Goal: Transaction & Acquisition: Purchase product/service

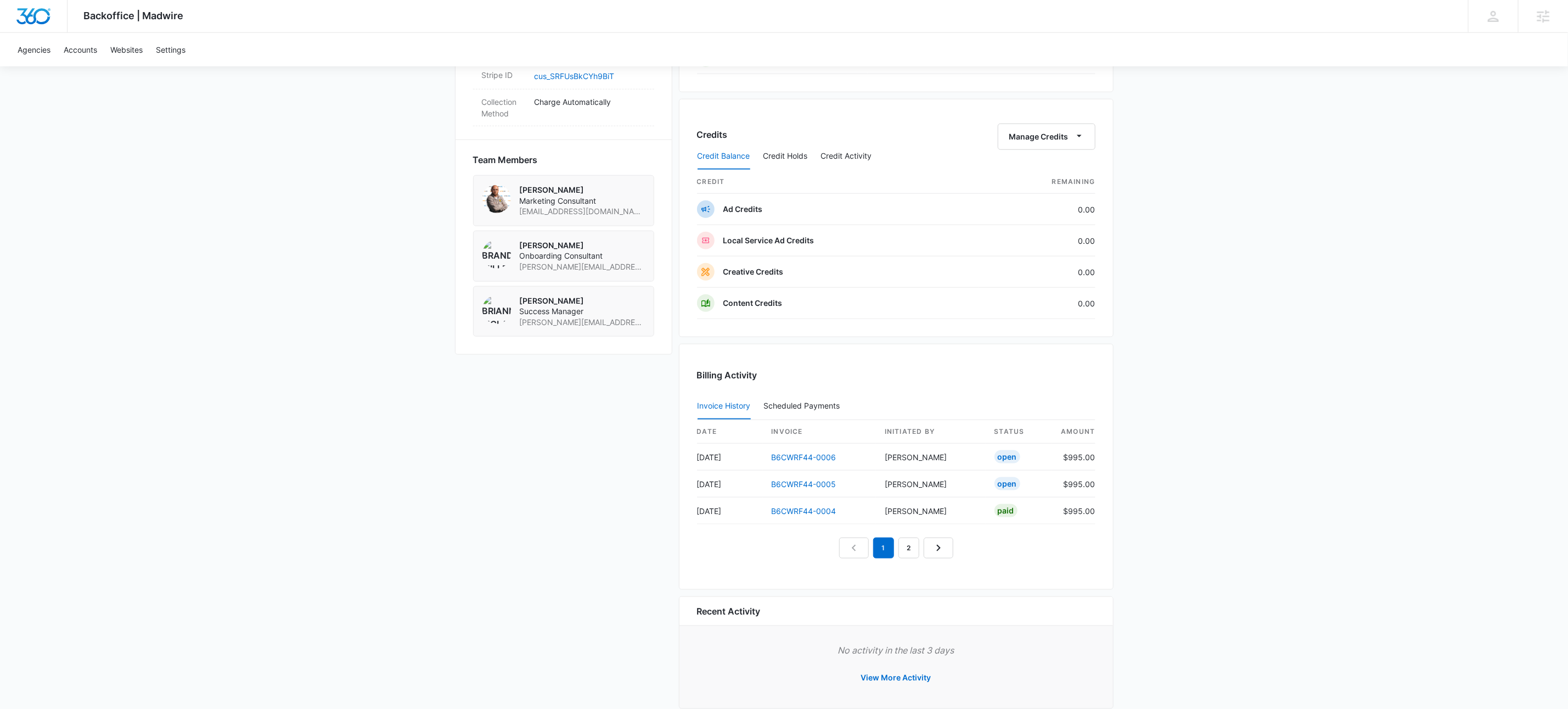
scroll to position [212, 0]
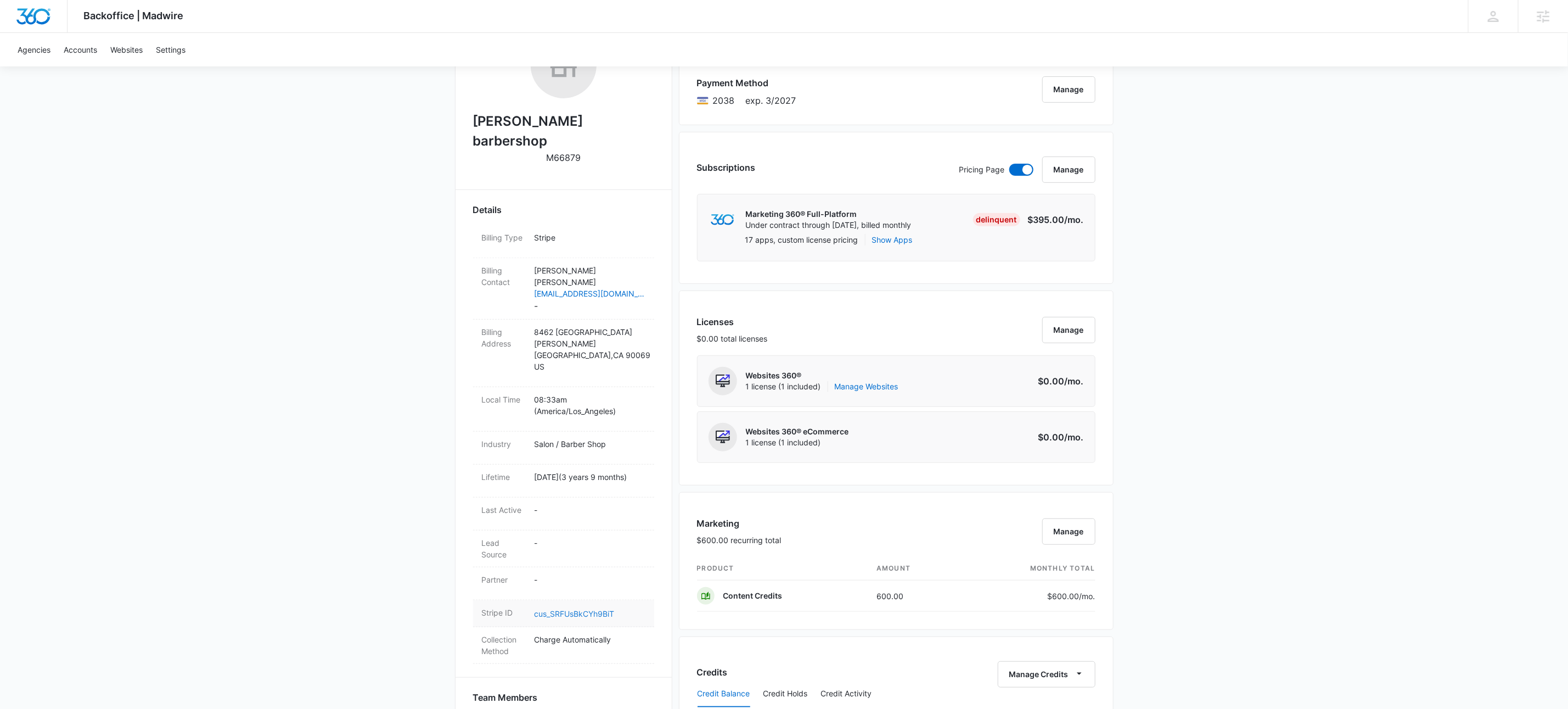
click at [592, 609] on link "cus_SRFUsBkCYh9BiT" at bounding box center [575, 613] width 80 height 9
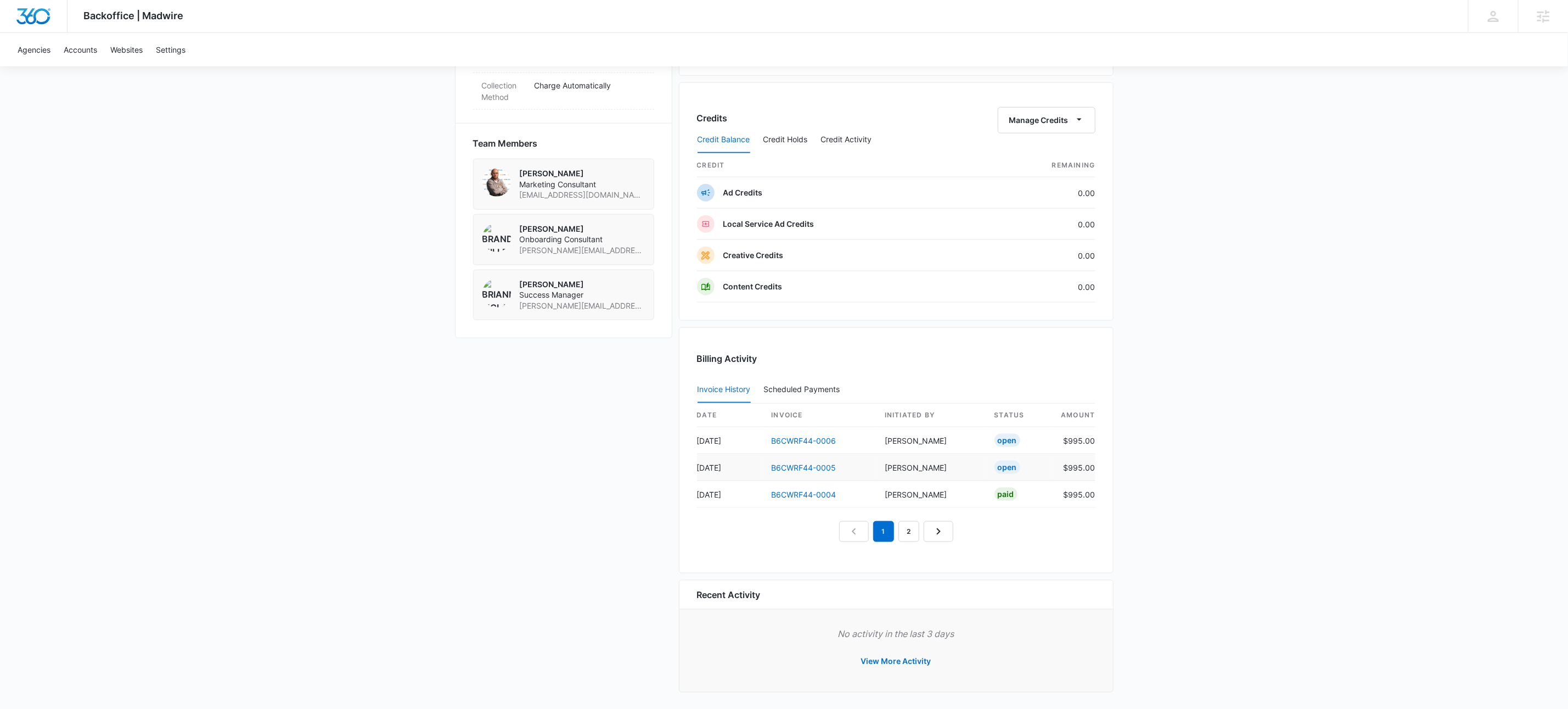
scroll to position [778, 0]
drag, startPoint x: 361, startPoint y: 303, endPoint x: 386, endPoint y: 340, distance: 44.7
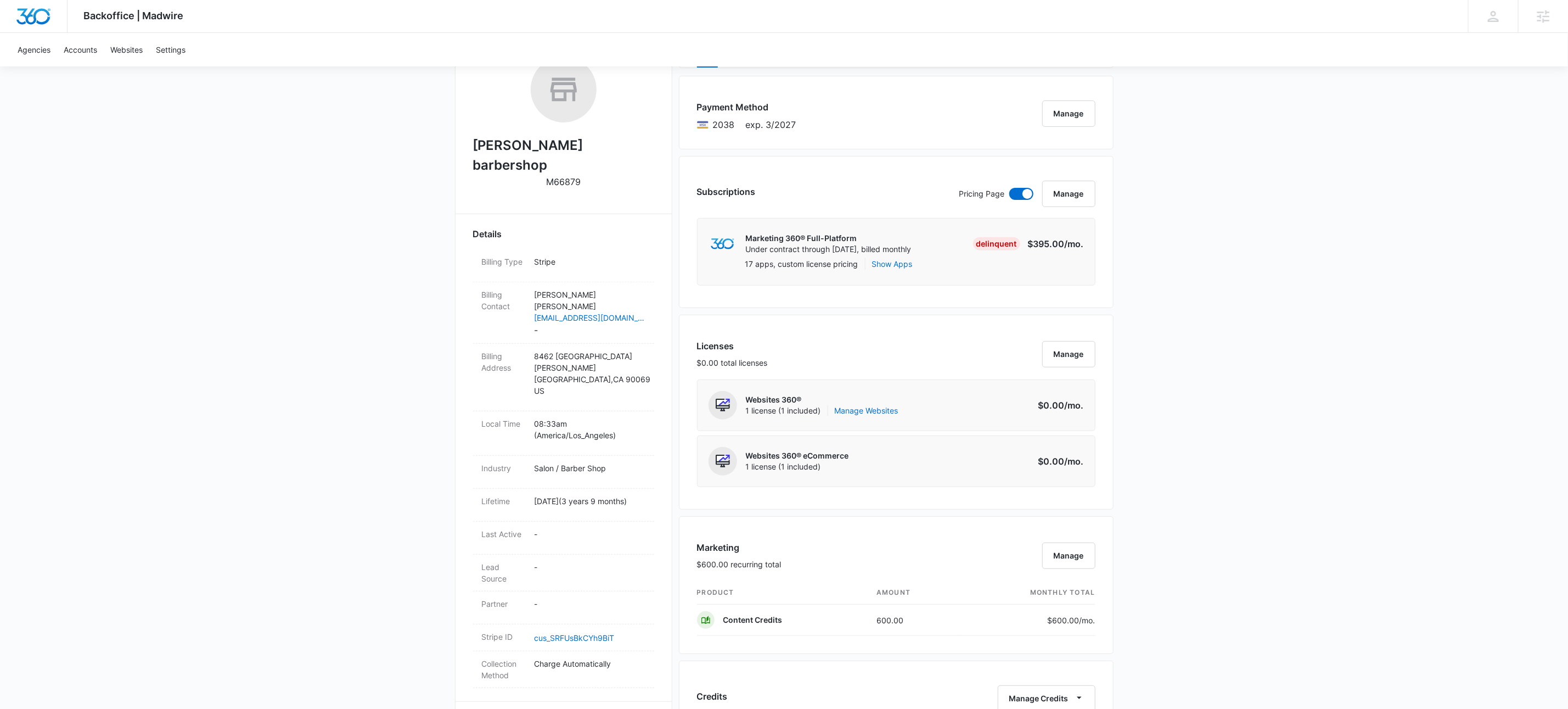
scroll to position [0, 0]
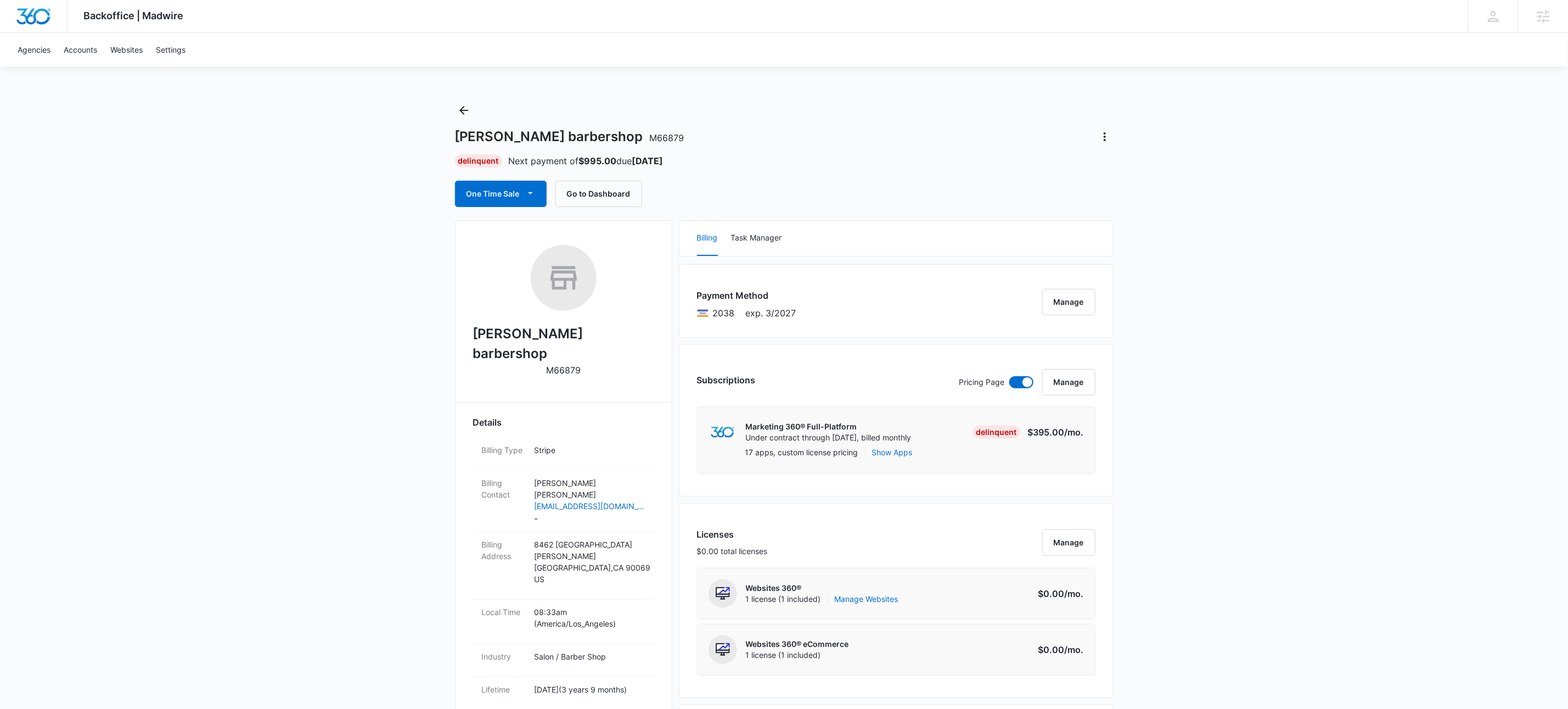
click at [471, 107] on button "Back" at bounding box center [464, 110] width 17 height 17
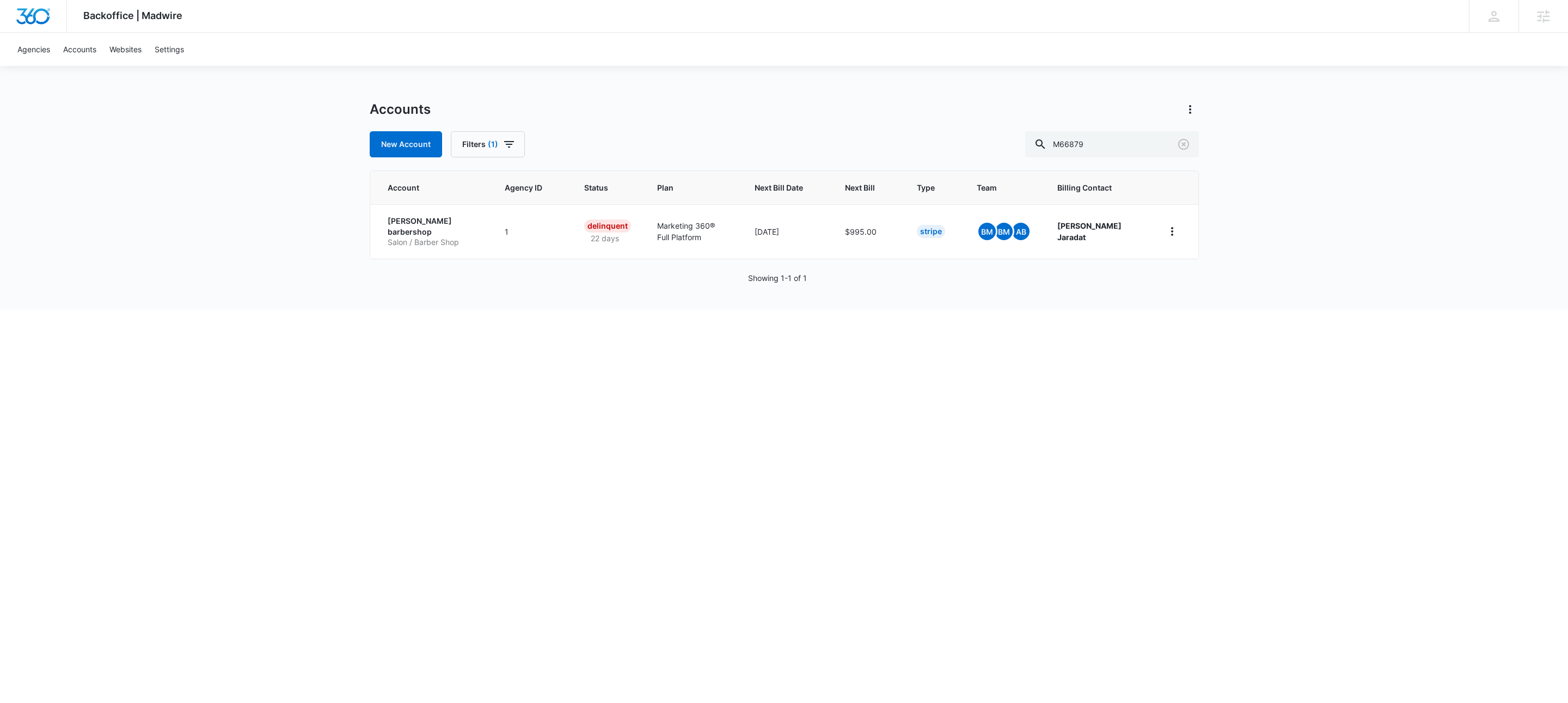
click at [1162, 164] on div "Accounts New Account Filters (1) M66879 Account Agency ID Status Plan Next Bill…" at bounding box center [784, 205] width 829 height 209
click at [1130, 152] on input "M66879" at bounding box center [1111, 144] width 173 height 26
paste input "337047"
type input "M337047"
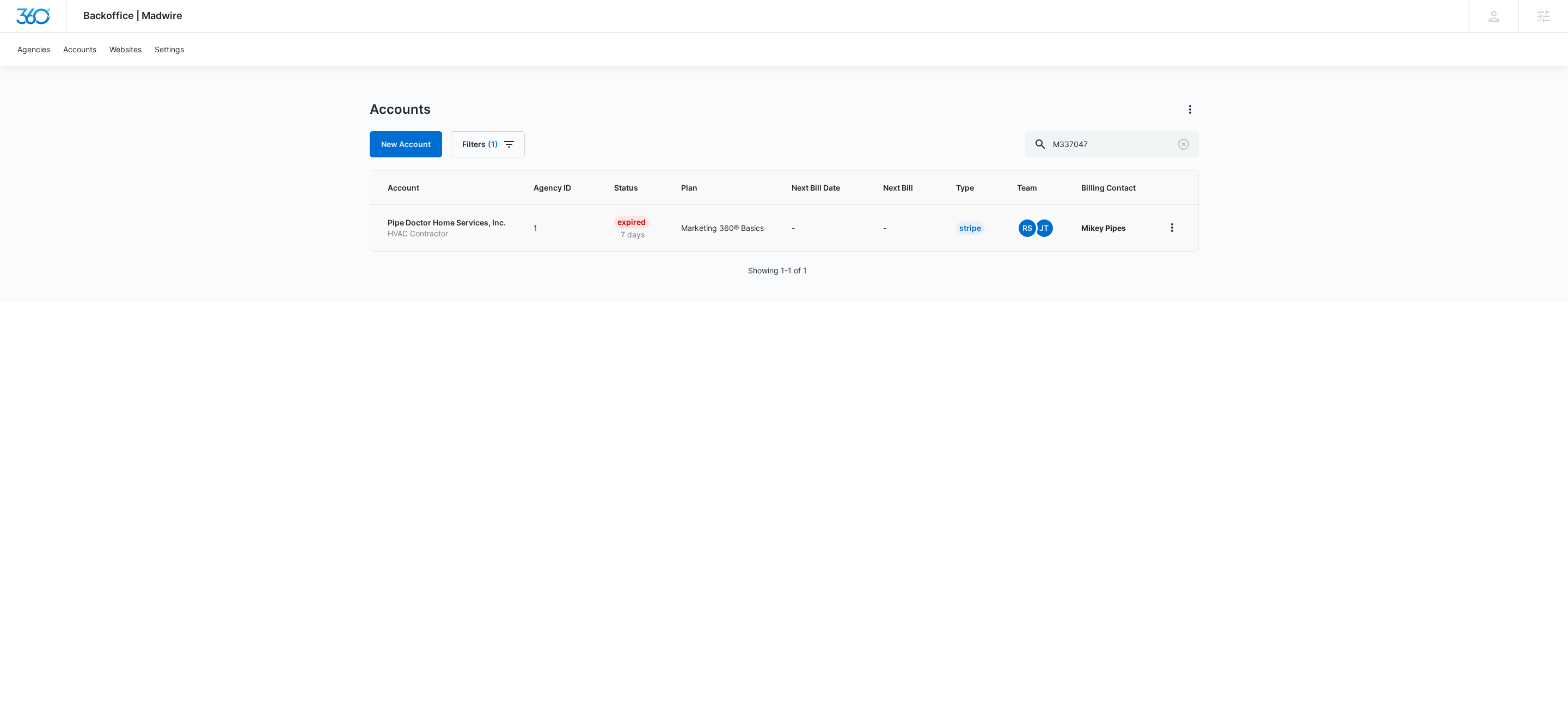
click at [427, 226] on p "Pipe Doctor Home Services, Inc." at bounding box center [448, 222] width 120 height 11
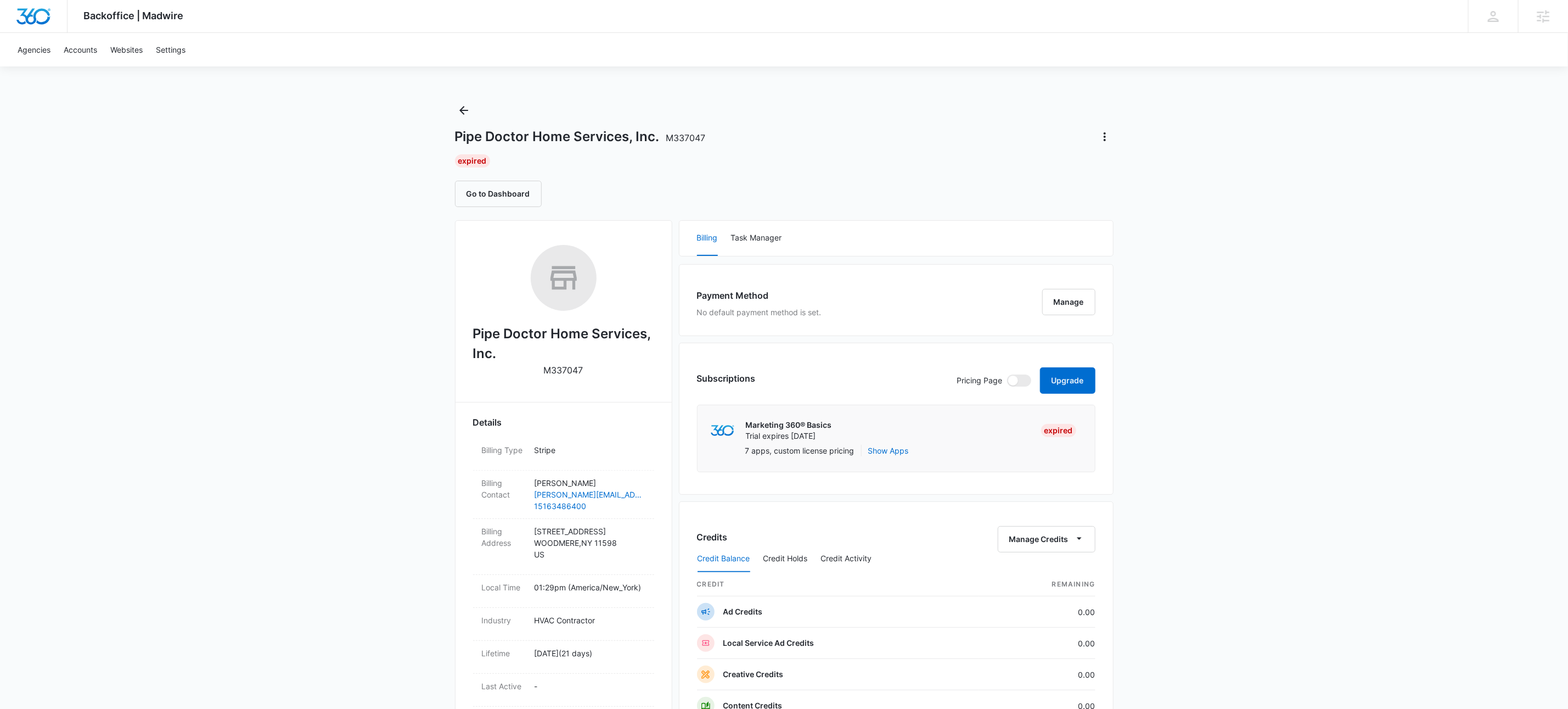
drag, startPoint x: 950, startPoint y: 225, endPoint x: 943, endPoint y: 226, distance: 7.1
click at [950, 225] on div "Billing Task Manager" at bounding box center [897, 238] width 434 height 35
click at [1073, 381] on button "Upgrade" at bounding box center [1068, 380] width 56 height 27
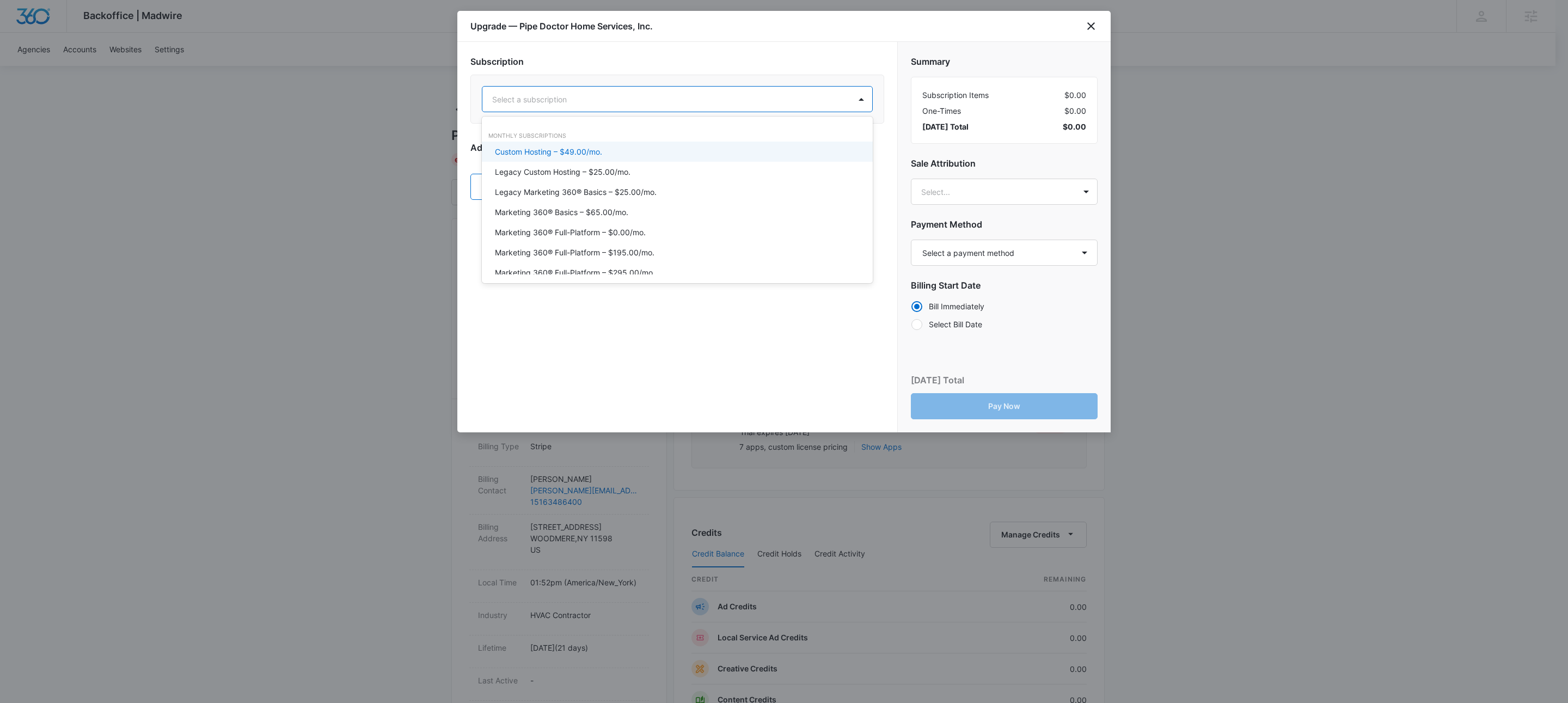
click at [638, 105] on div at bounding box center [664, 99] width 344 height 13
click at [666, 256] on div "Marketing 360® Full-Platform – $395.00/mo." at bounding box center [676, 261] width 363 height 12
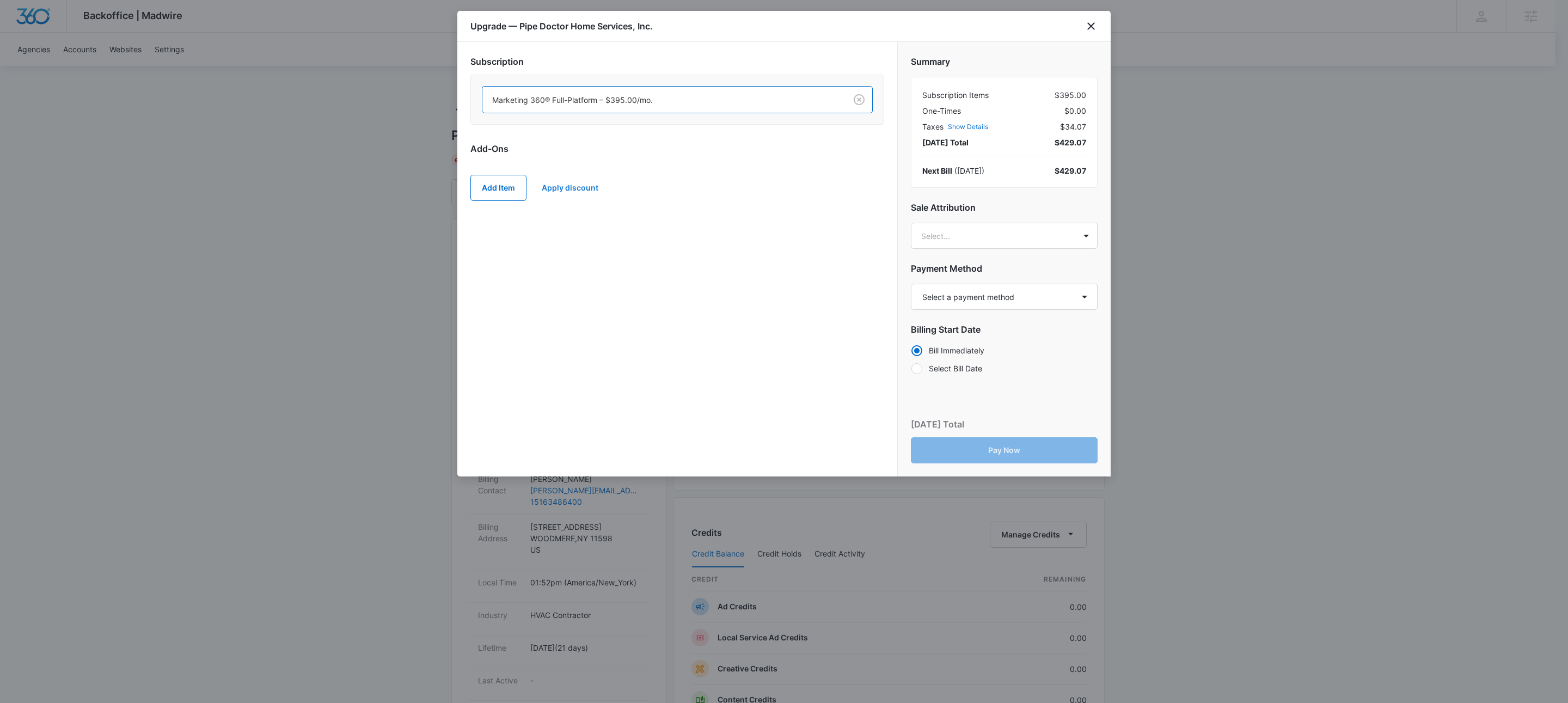
click at [571, 198] on button "Apply discount" at bounding box center [570, 187] width 78 height 26
click at [562, 268] on body "Backoffice | Madwire Apps Settings KW Kait Weagraff [EMAIL_ADDRESS][PERSON_NAME…" at bounding box center [784, 557] width 1568 height 1113
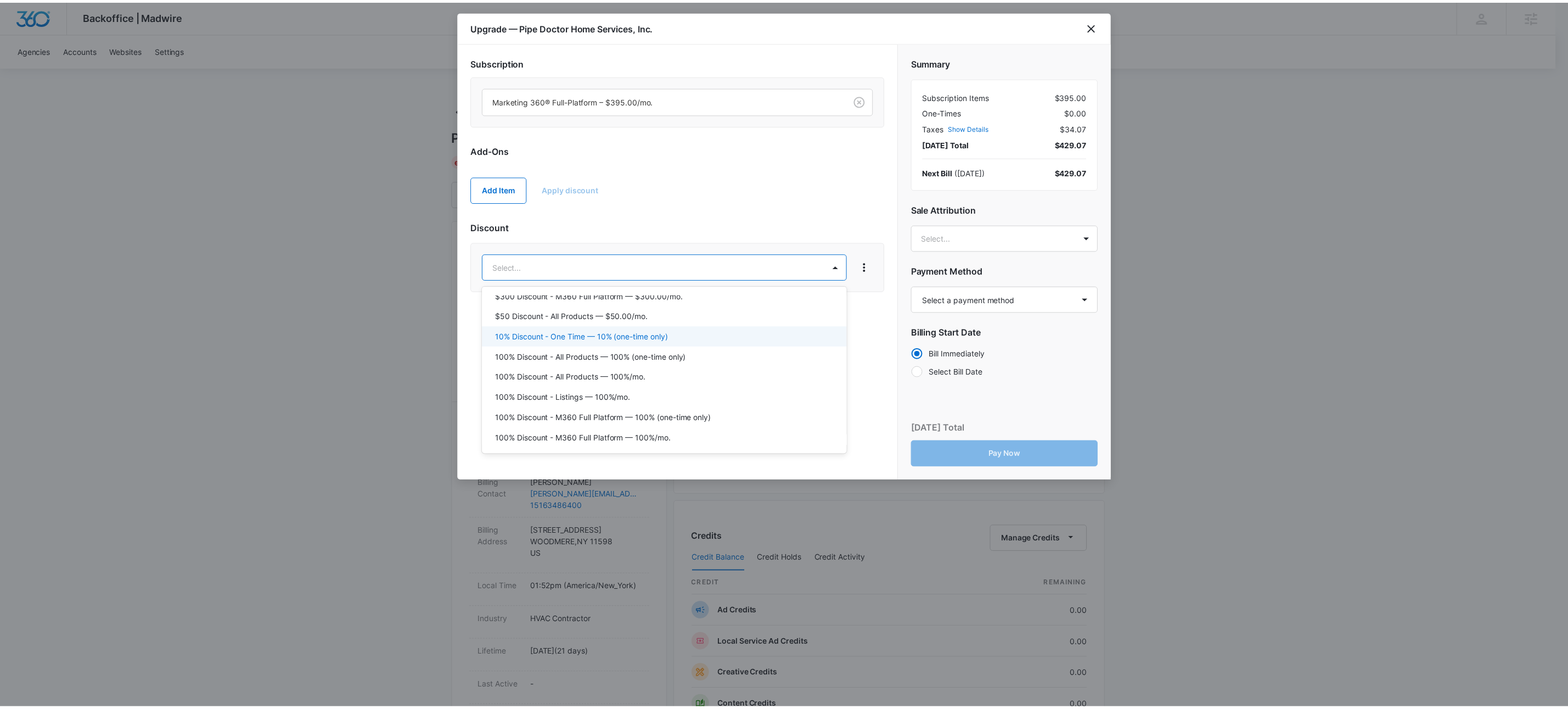
scroll to position [147, 0]
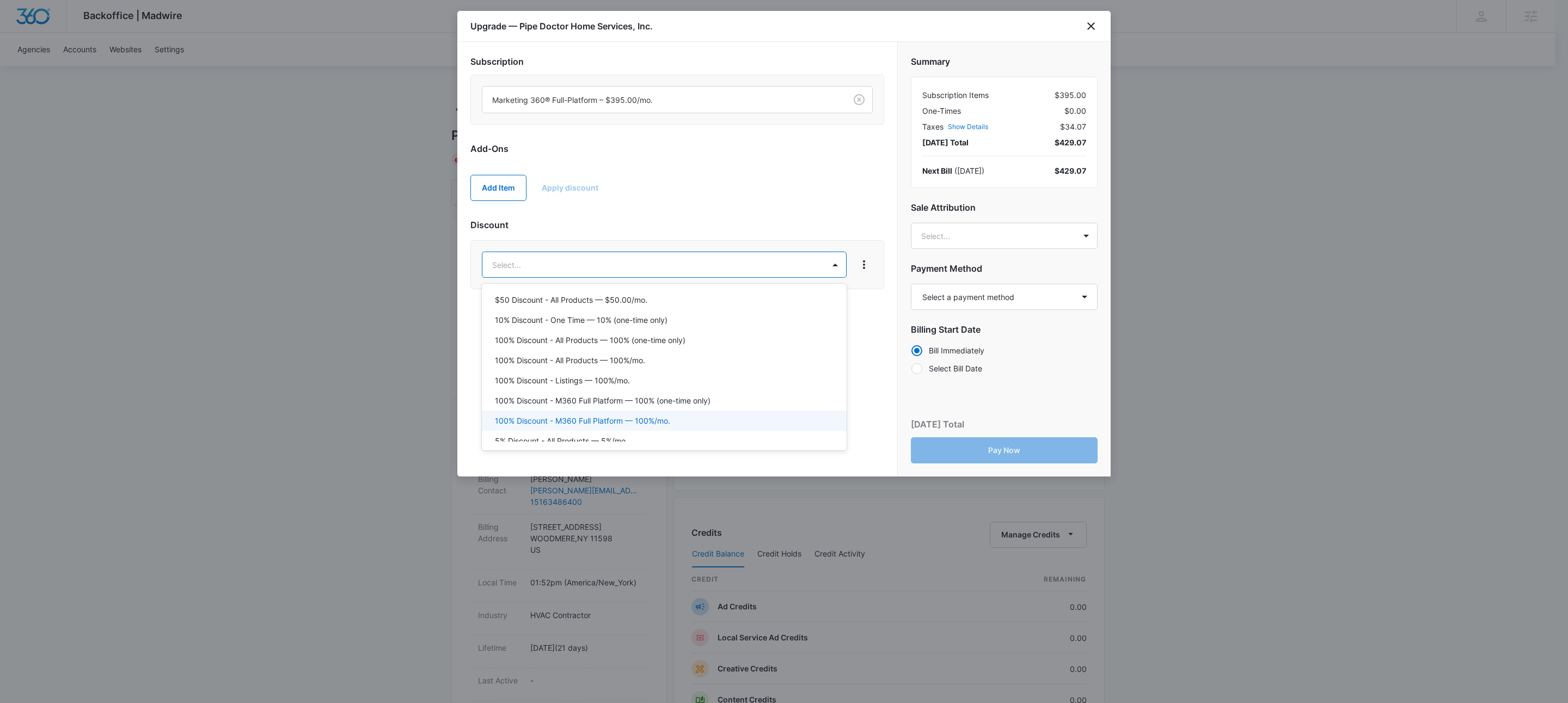
click at [692, 417] on div "100% Discount - M360 Full Platform — 100%/mo." at bounding box center [663, 421] width 336 height 12
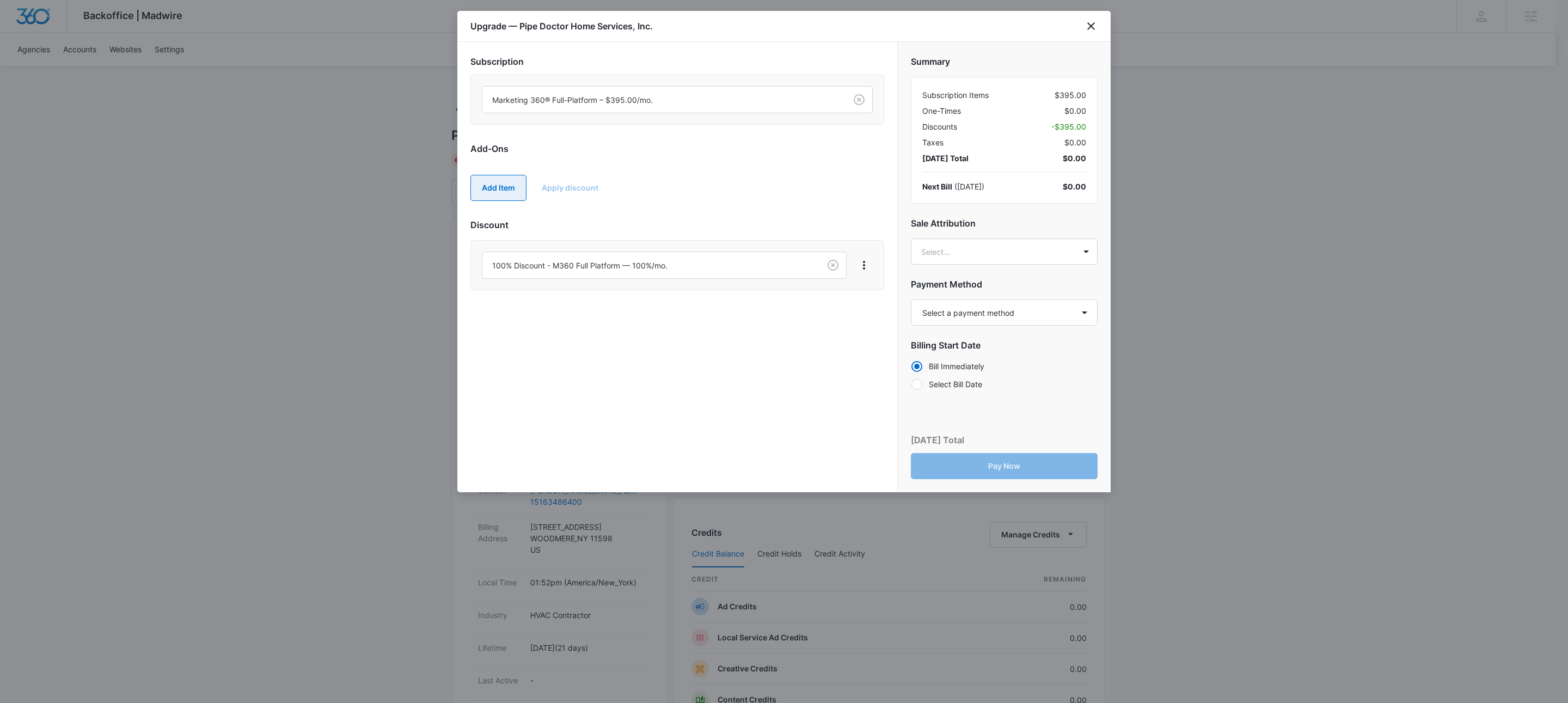
click at [510, 190] on button "Add Item" at bounding box center [498, 187] width 56 height 26
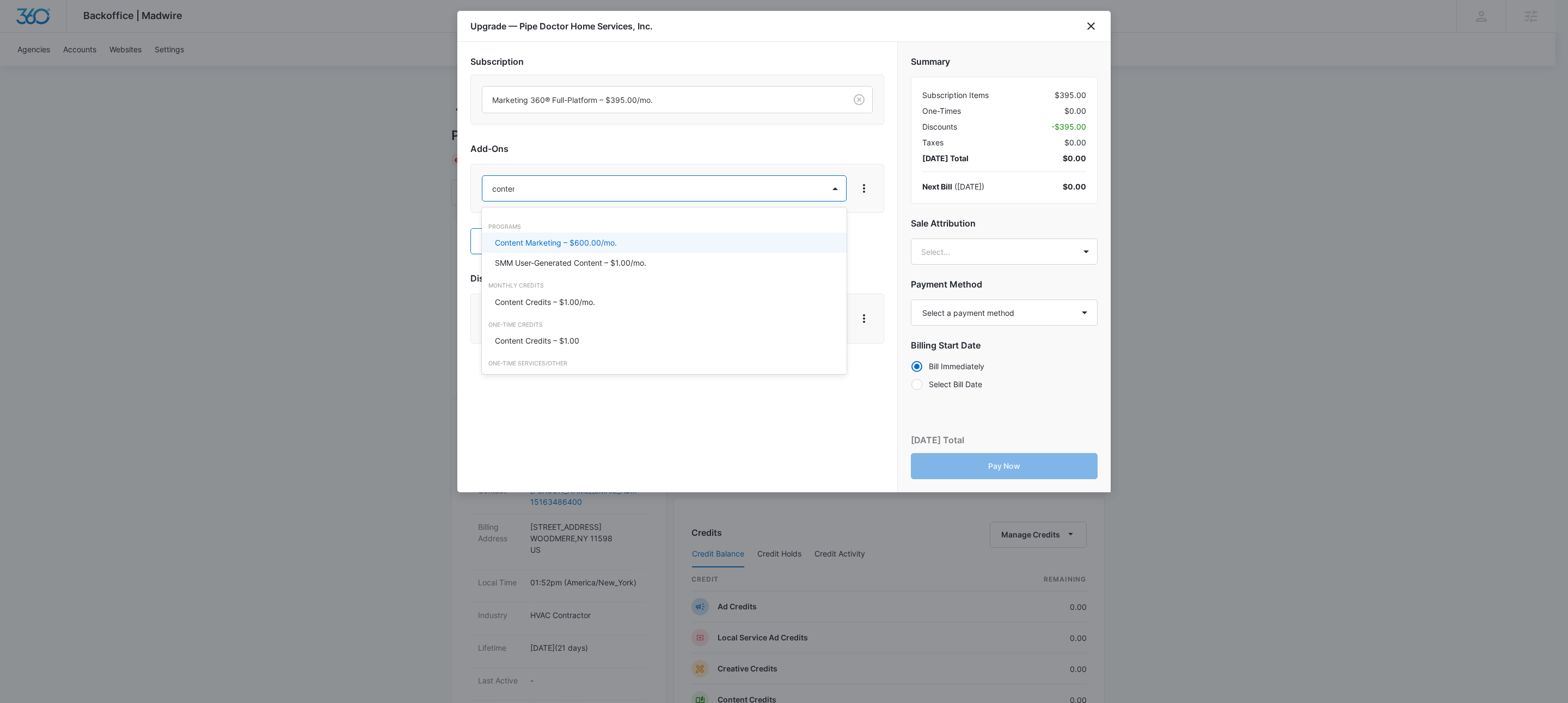
type input "content"
click at [602, 299] on div "Content Credits – $1.00/mo." at bounding box center [663, 302] width 336 height 12
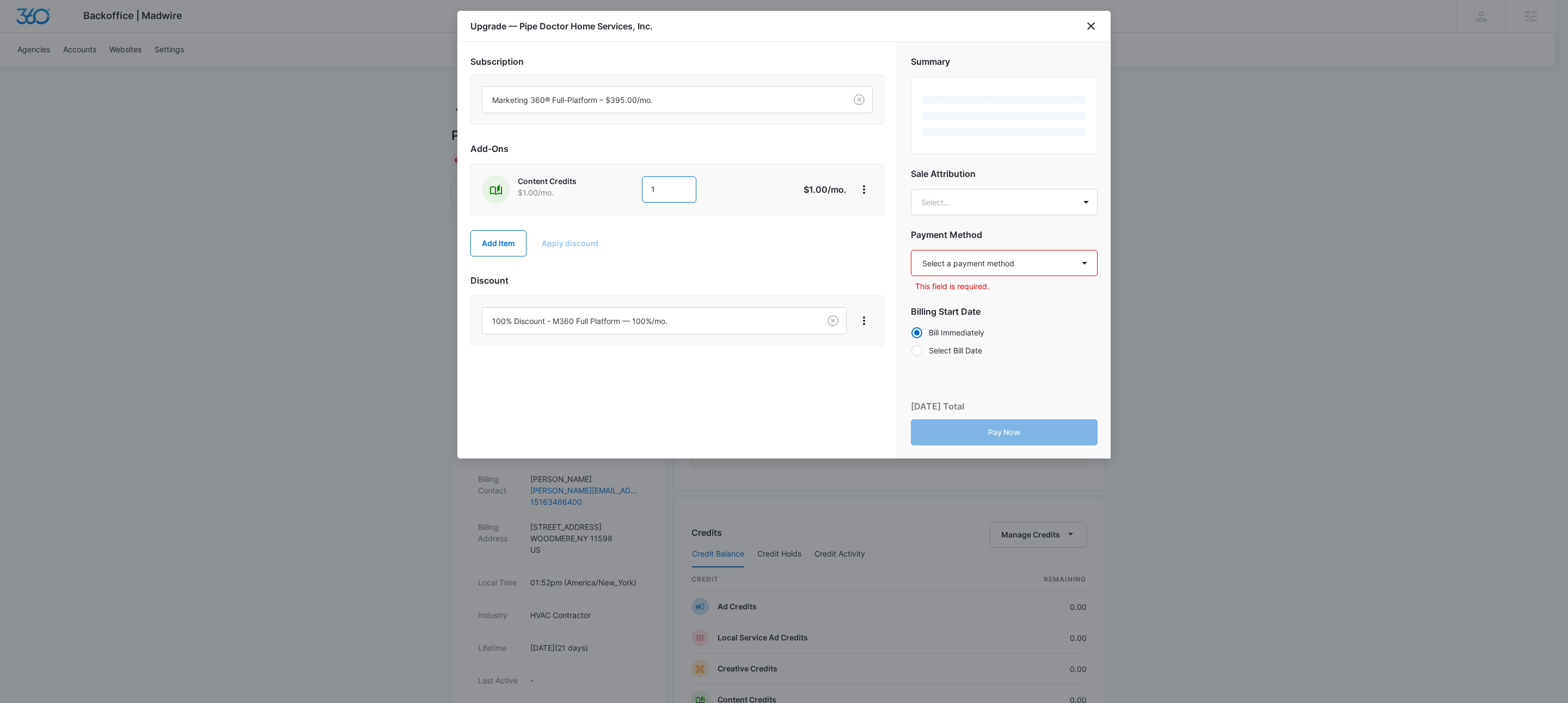
click at [671, 198] on input "1" at bounding box center [669, 189] width 55 height 26
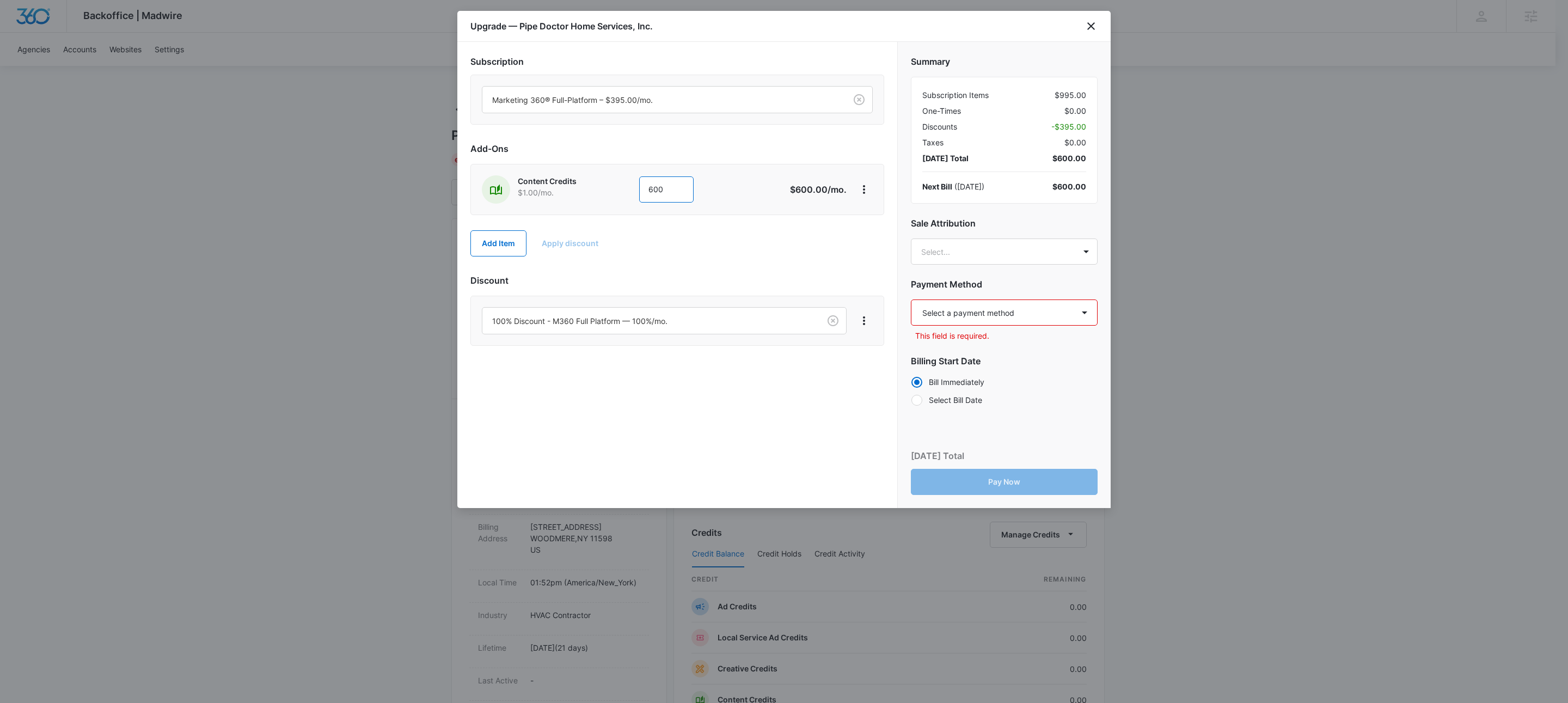
click at [667, 194] on input "600" at bounding box center [666, 189] width 55 height 26
type input "1200"
click at [483, 259] on div "Add Item Apply discount" at bounding box center [677, 243] width 414 height 48
click at [498, 247] on button "Add Item" at bounding box center [498, 243] width 56 height 26
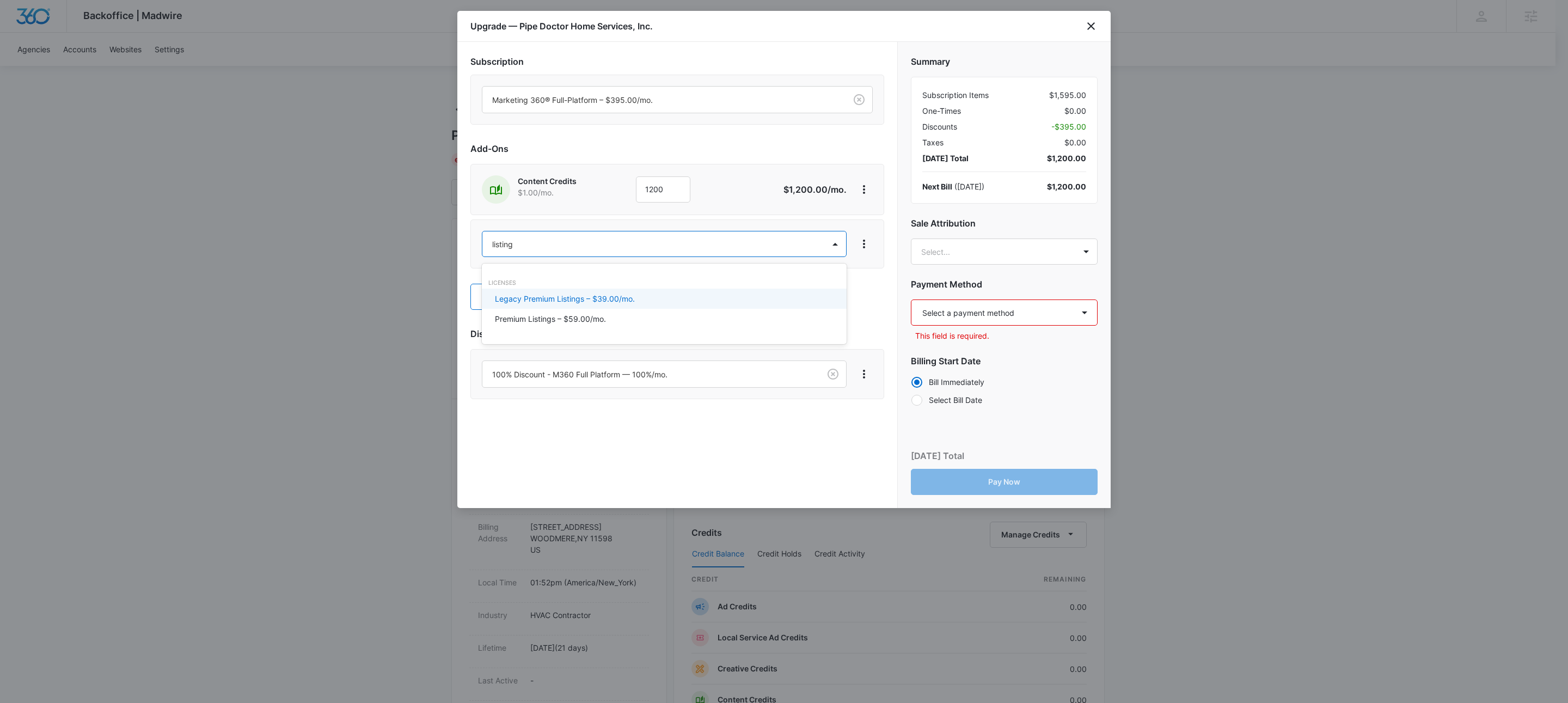
type input "listings"
click at [612, 317] on div "Premium Listings – $59.00/mo." at bounding box center [663, 319] width 336 height 12
click at [992, 328] on div "Select a payment method Mastercard ending in [DATE] New payment method Monthly …" at bounding box center [1004, 320] width 187 height 42
click at [993, 310] on select "Select a payment method Mastercard ending in [DATE] New payment method Monthly …" at bounding box center [1004, 312] width 187 height 26
select select "pm_1S7fBUA4n8RTgNjUrcQgKDl7"
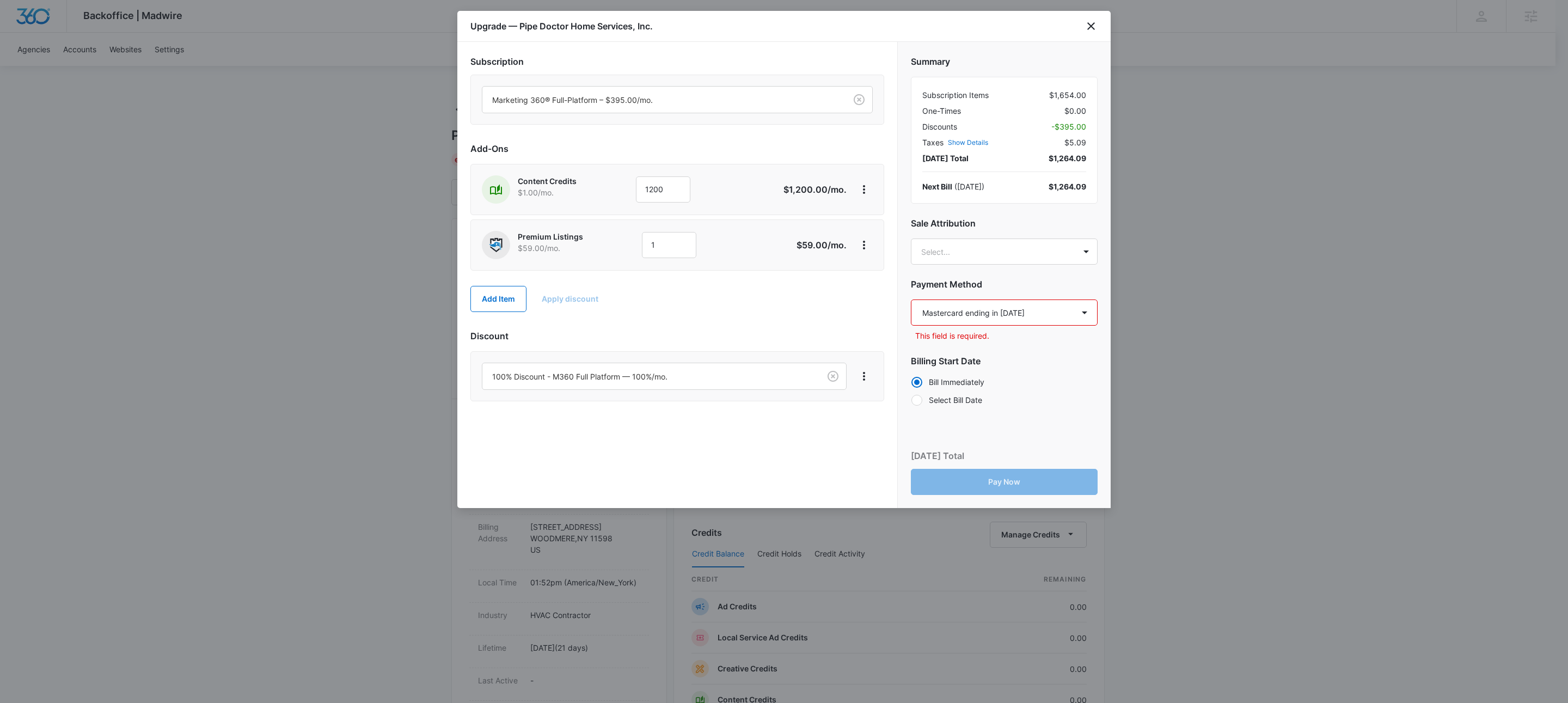
click at [910, 300] on select "Select a payment method Mastercard ending in [DATE] New payment method Monthly …" at bounding box center [1004, 312] width 187 height 26
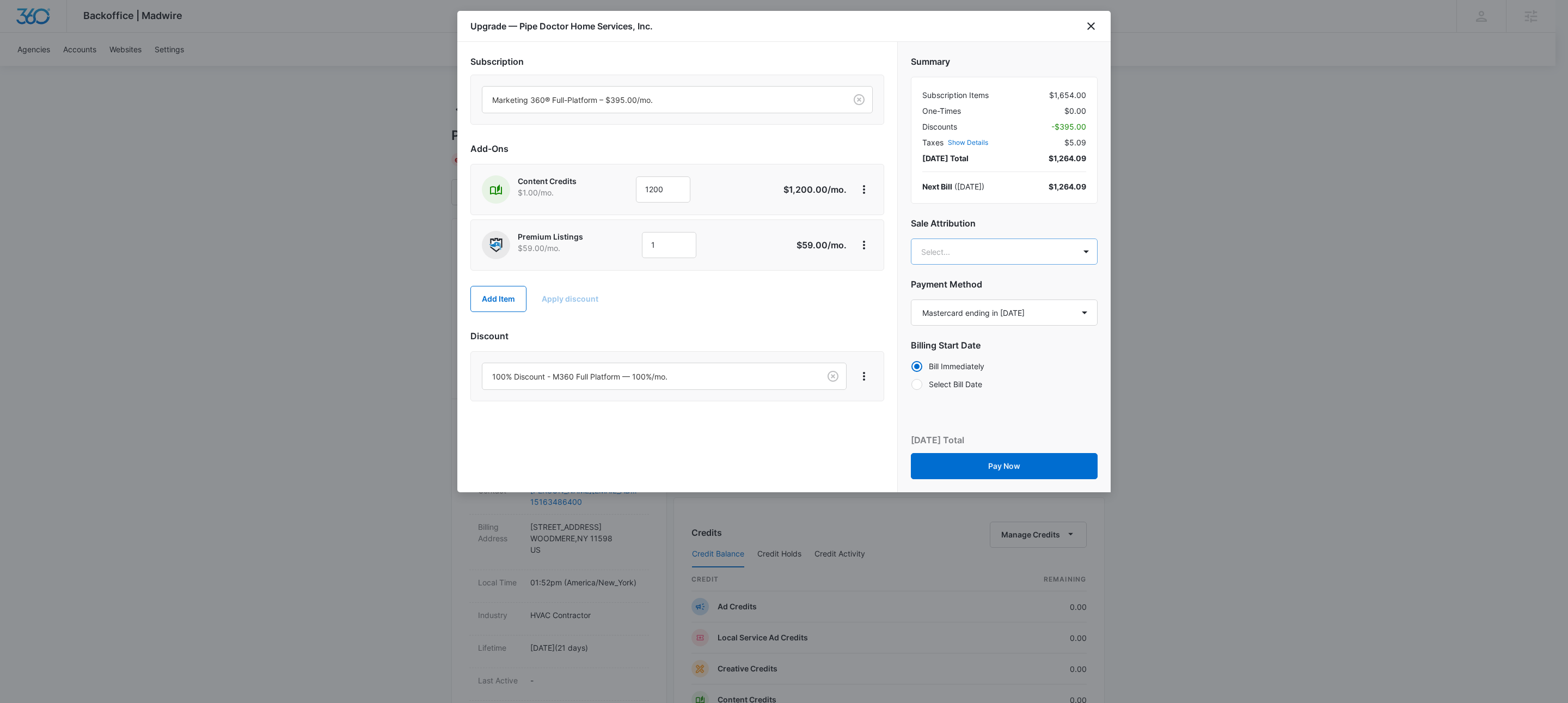
click at [962, 255] on body "Backoffice | Madwire Apps Settings KW Kait Weagraff [EMAIL_ADDRESS][PERSON_NAME…" at bounding box center [784, 557] width 1568 height 1113
type input "[PERSON_NAME]"
click at [1002, 292] on p "[PERSON_NAME]" at bounding box center [1004, 291] width 158 height 12
type input "[PERSON_NAME]"
click at [946, 300] on p "[PERSON_NAME][EMAIL_ADDRESS][PERSON_NAME][DOMAIN_NAME]" at bounding box center [1004, 310] width 158 height 23
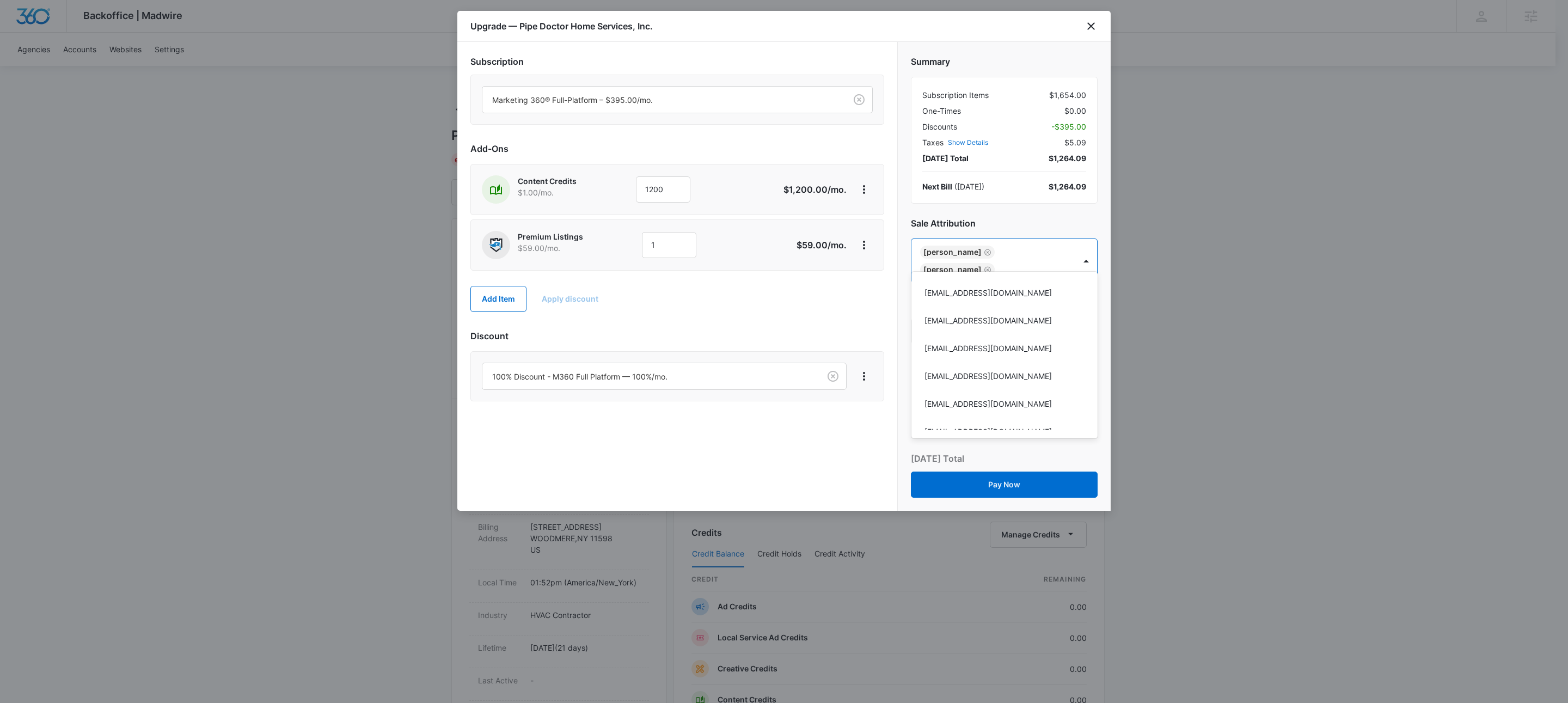
click at [790, 311] on div at bounding box center [784, 351] width 1568 height 703
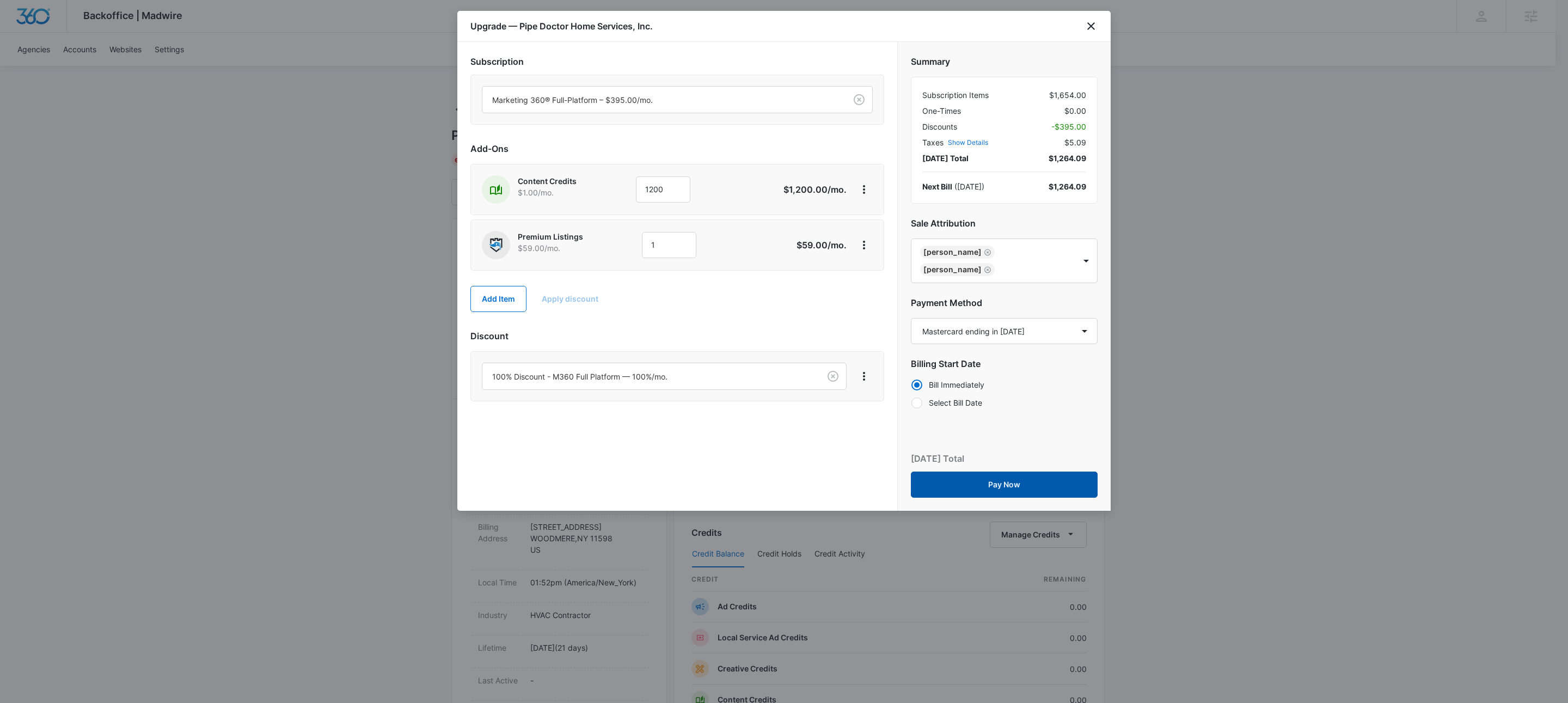
click at [1015, 471] on button "Pay Now" at bounding box center [1004, 484] width 187 height 26
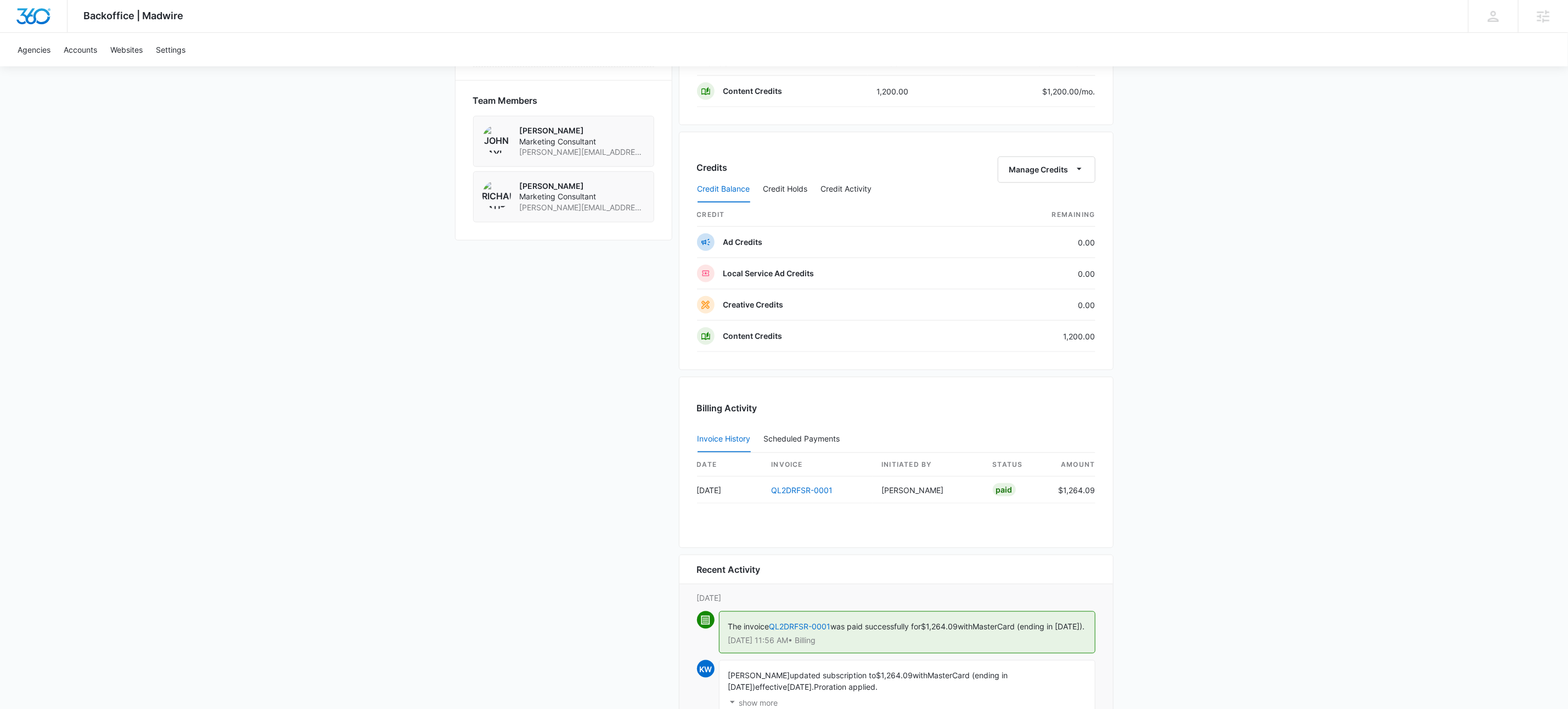
scroll to position [952, 0]
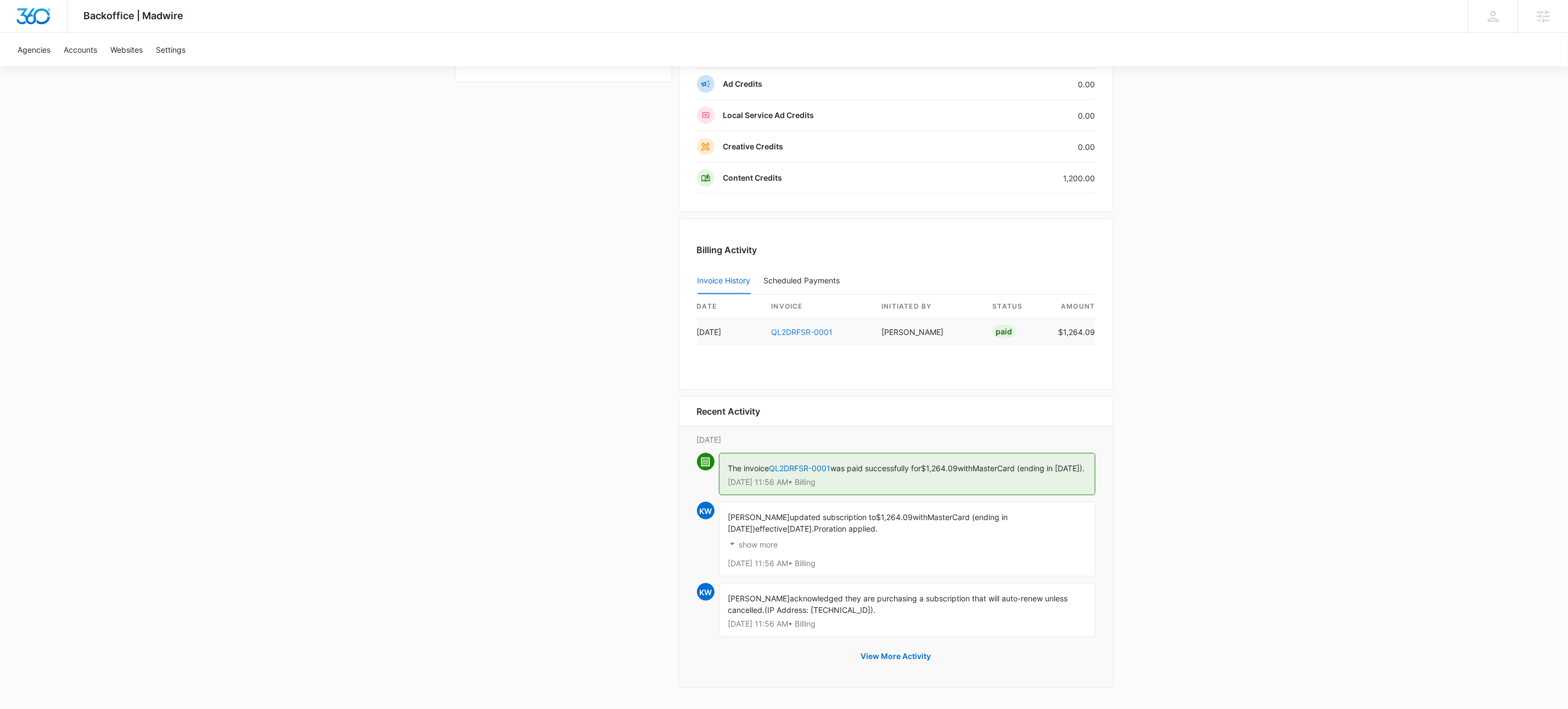
click at [808, 327] on link "QL2DRFSR-0001" at bounding box center [802, 332] width 62 height 9
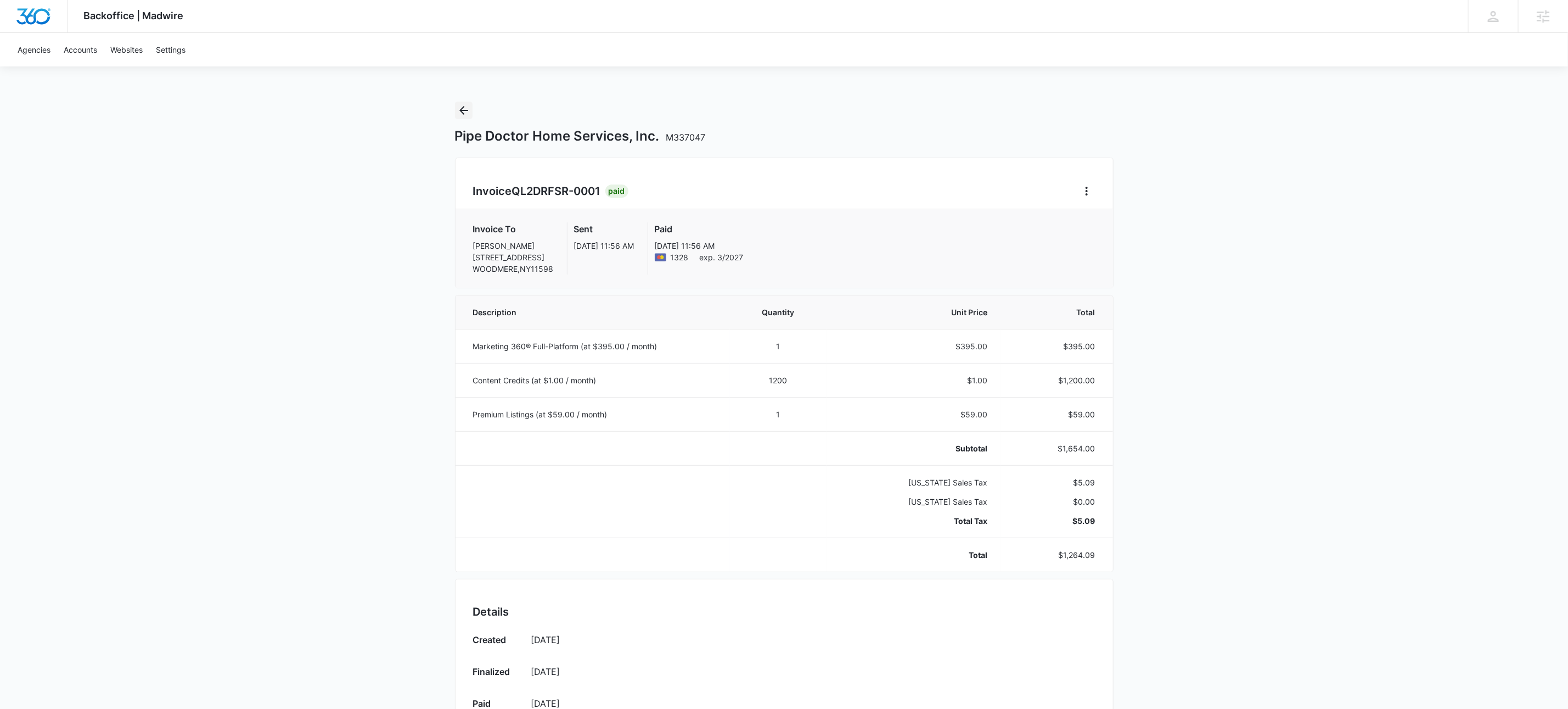
click at [463, 111] on icon "Back" at bounding box center [464, 110] width 13 height 13
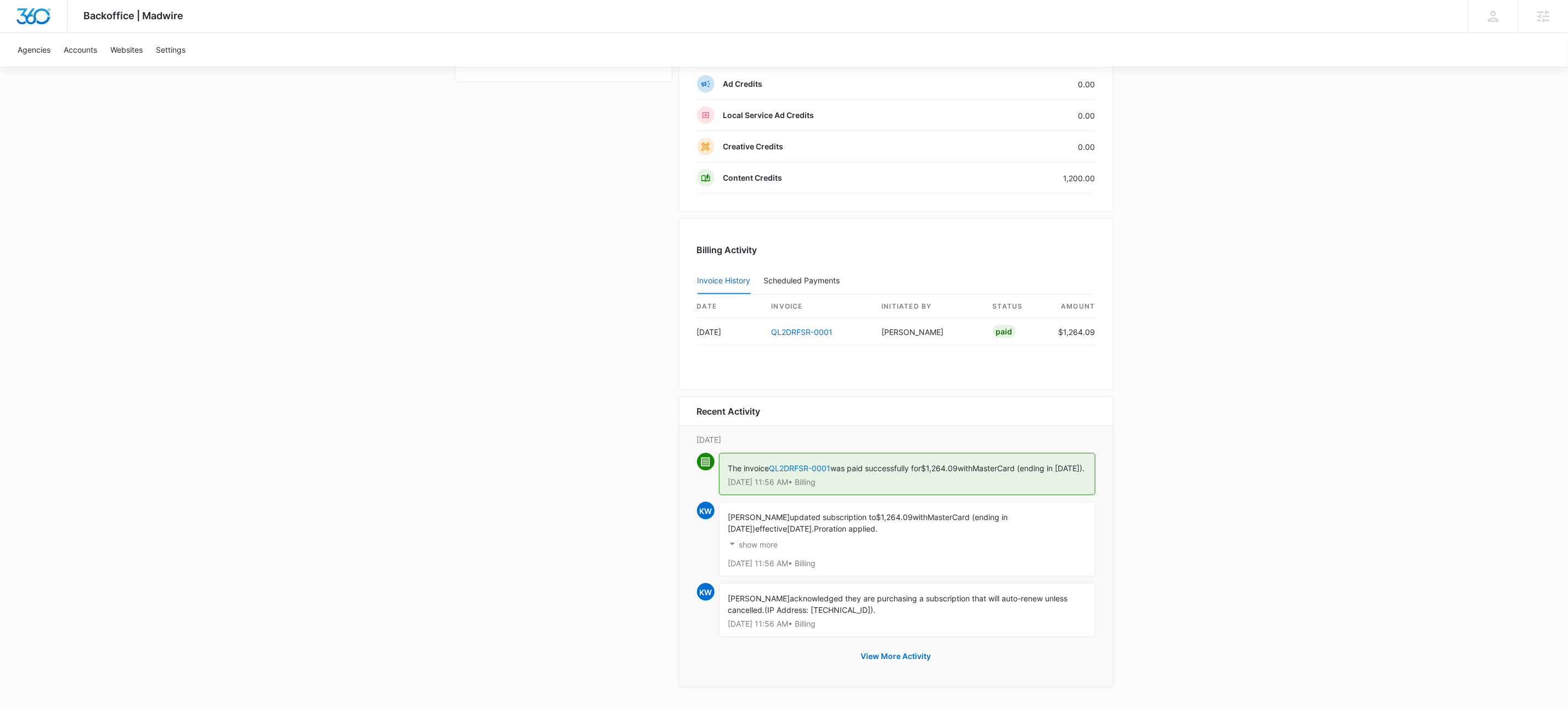
scroll to position [952, 0]
click at [820, 327] on link "QL2DRFSR-0001" at bounding box center [802, 332] width 62 height 9
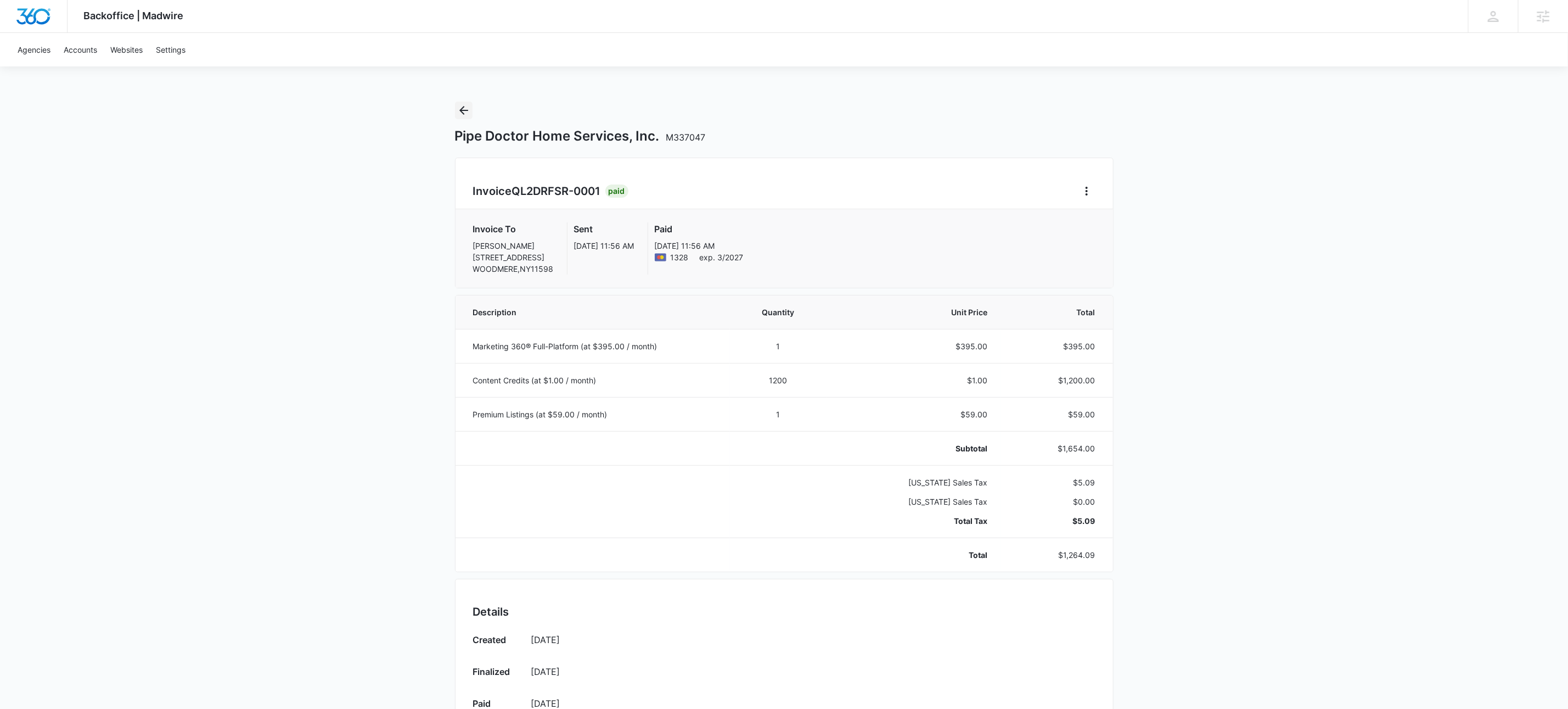
click at [467, 111] on icon "Back" at bounding box center [464, 110] width 13 height 13
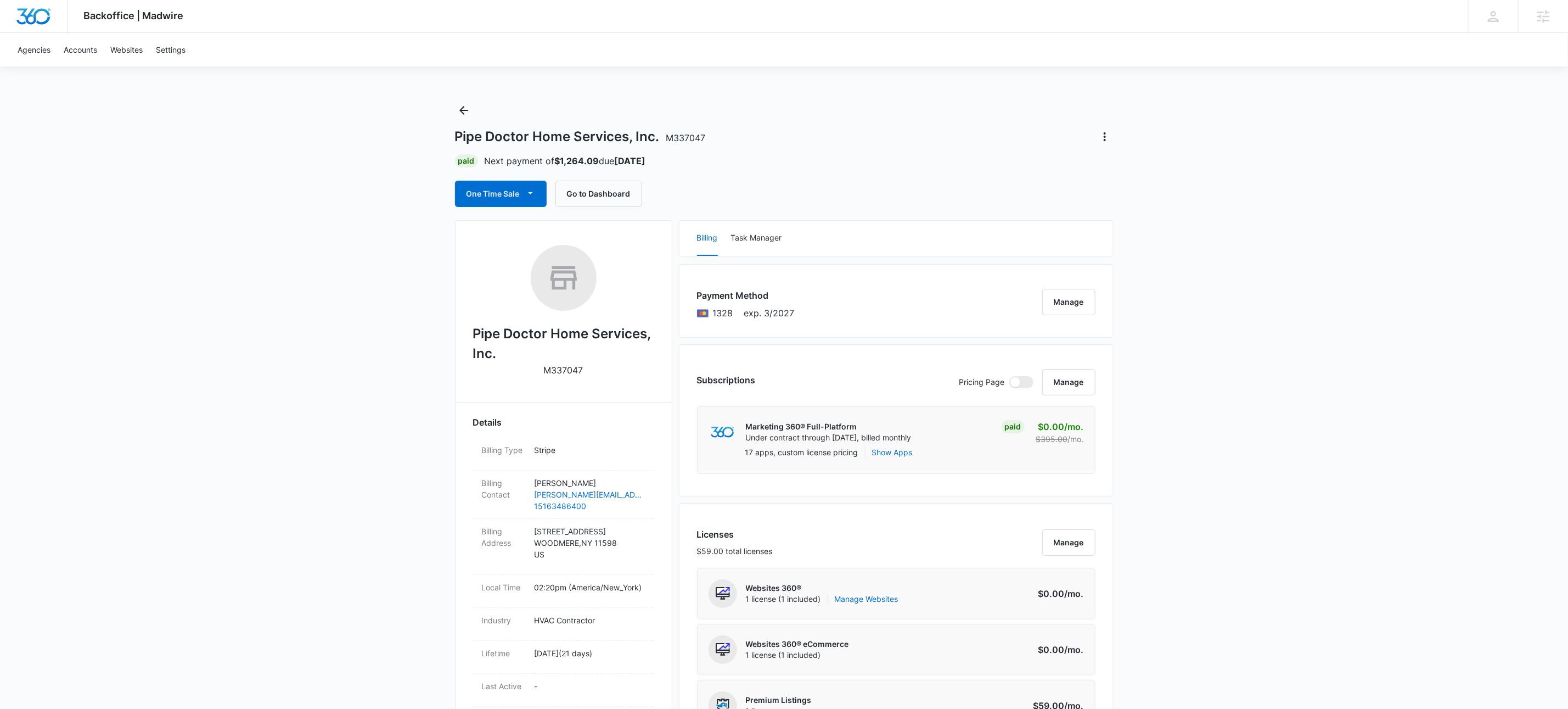
click at [860, 157] on div "Paid Next payment of $1,264.09 due Oct 15" at bounding box center [784, 161] width 658 height 13
drag, startPoint x: 212, startPoint y: 171, endPoint x: 159, endPoint y: 34, distance: 146.9
